Goal: Task Accomplishment & Management: Manage account settings

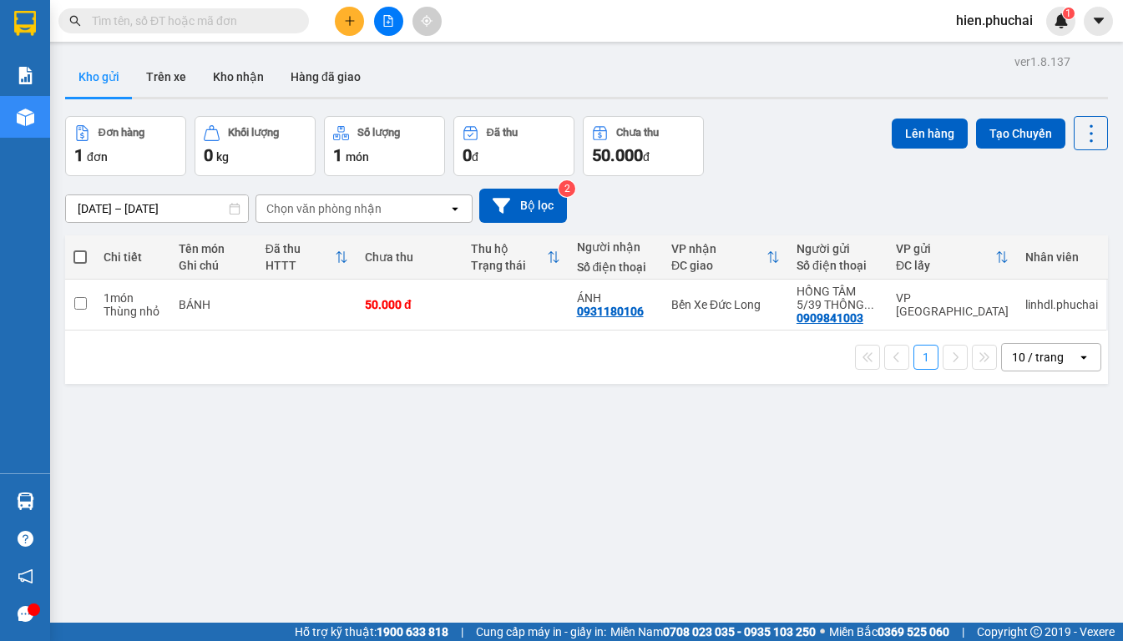
click at [999, 13] on span "hien.phuchai" at bounding box center [995, 20] width 104 height 21
click at [993, 53] on span "Đăng xuất" at bounding box center [1004, 52] width 70 height 18
